Goal: Task Accomplishment & Management: Manage account settings

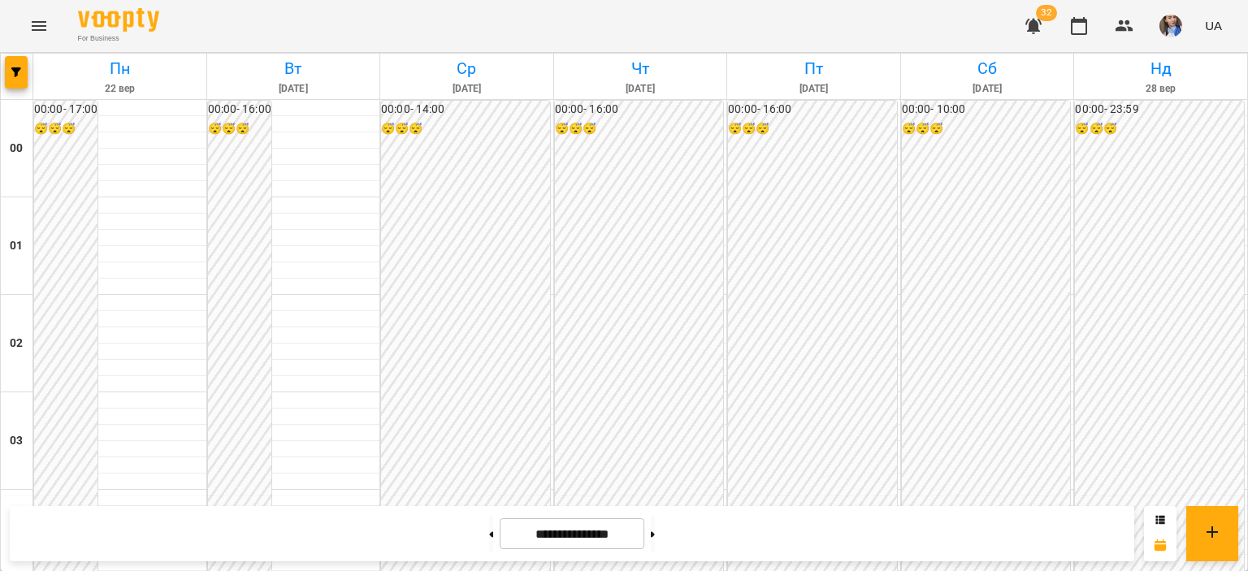
scroll to position [1382, 0]
click at [655, 530] on button at bounding box center [653, 534] width 4 height 36
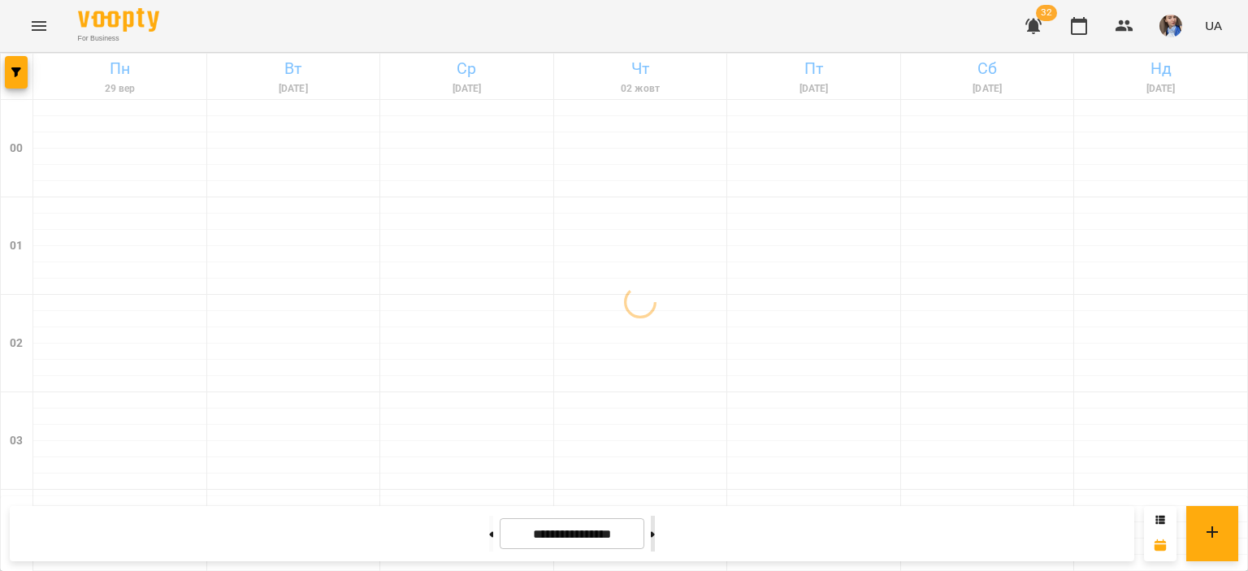
click at [655, 536] on button at bounding box center [653, 534] width 4 height 36
click at [655, 534] on button at bounding box center [653, 534] width 4 height 36
type input "**********"
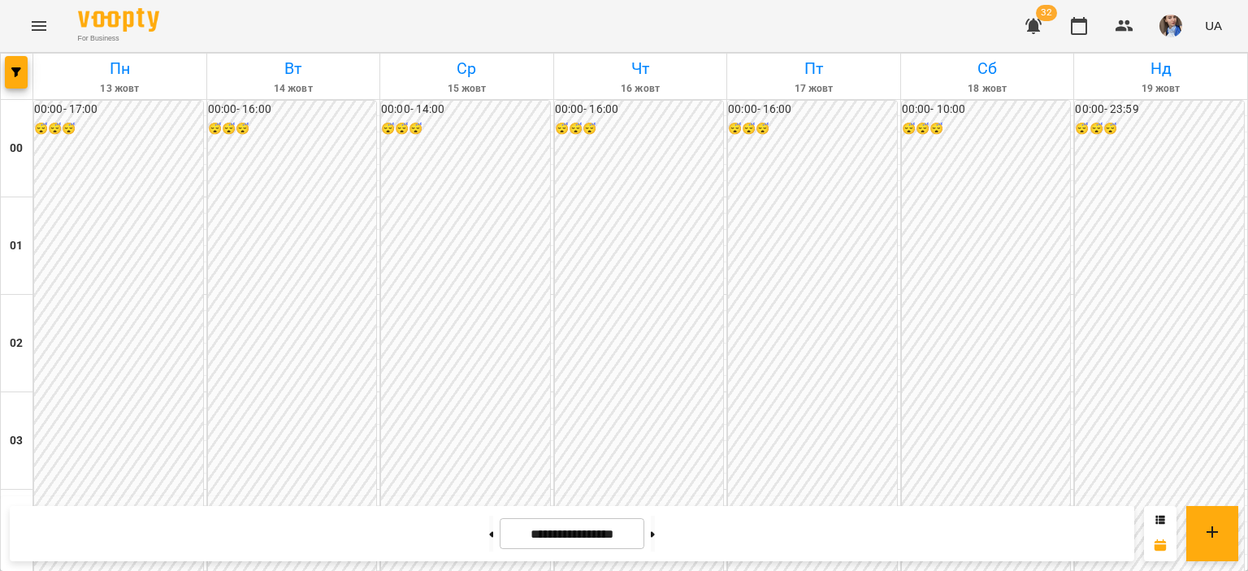
scroll to position [1626, 0]
